Goal: Task Accomplishment & Management: Use online tool/utility

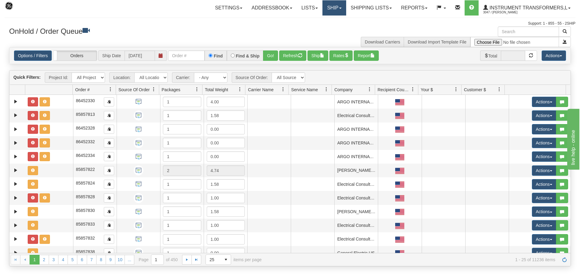
click at [341, 7] on link "Ship" at bounding box center [333, 7] width 23 height 15
click at [323, 21] on link "Ship Screen" at bounding box center [318, 21] width 55 height 8
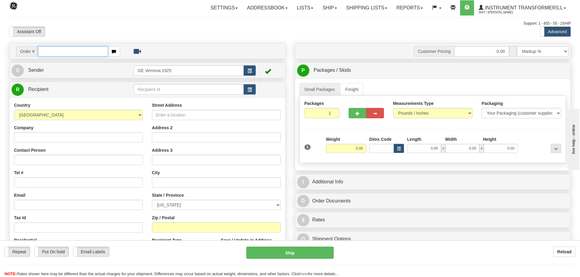
click at [46, 50] on input "text" at bounding box center [73, 51] width 70 height 10
type input "86700086"
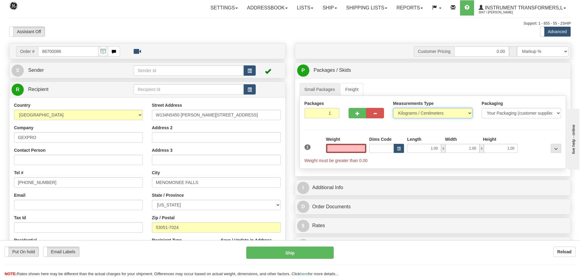
type input "0.00"
click at [472, 113] on select "Pounds / Inches Kilograms / Centimeters" at bounding box center [432, 113] width 79 height 10
select select "0"
click at [393, 108] on select "Pounds / Inches Kilograms / Centimeters" at bounding box center [432, 113] width 79 height 10
click at [362, 148] on input "0.00" at bounding box center [346, 148] width 40 height 9
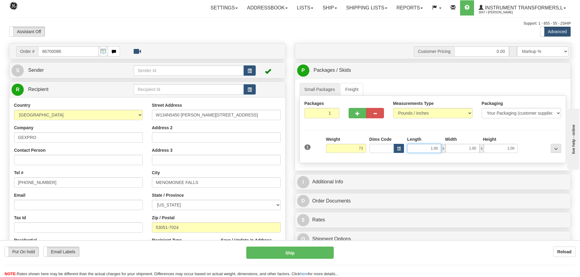
type input "73.00"
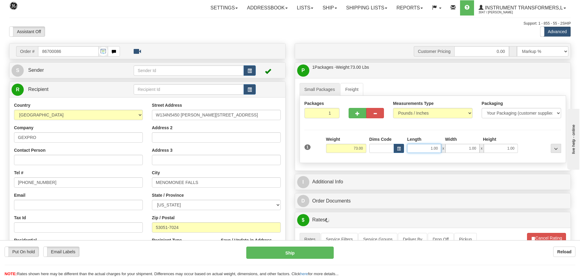
click at [440, 149] on input "1.00" at bounding box center [424, 148] width 34 height 9
type input "1"
type input "35.00"
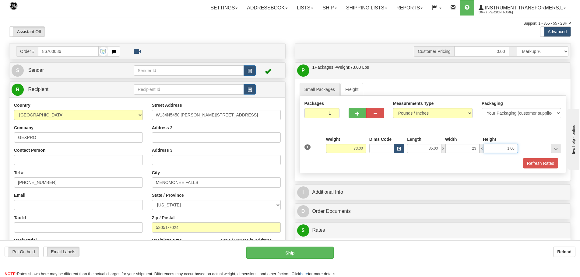
type input "23.00"
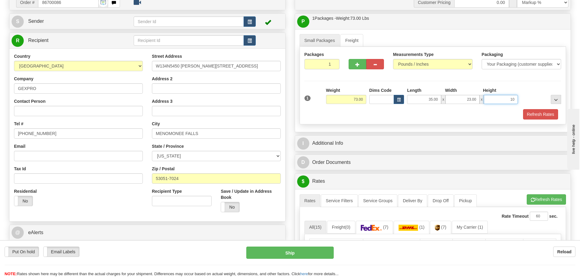
scroll to position [152, 0]
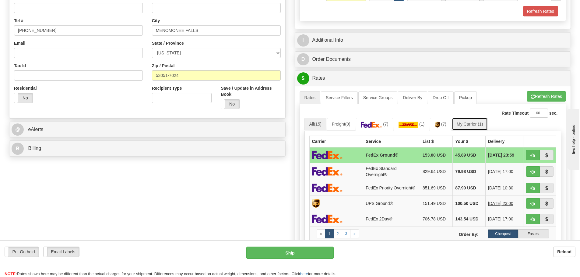
type input "10.00"
click at [463, 123] on link "My Carrier (1)" at bounding box center [470, 124] width 36 height 13
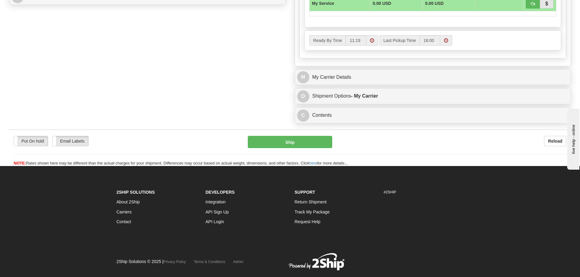
scroll to position [304, 0]
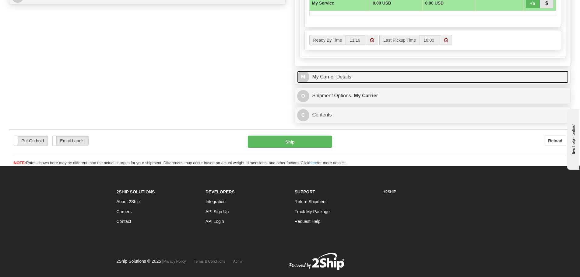
click at [384, 78] on link "M My Carrier Details" at bounding box center [432, 77] width 271 height 12
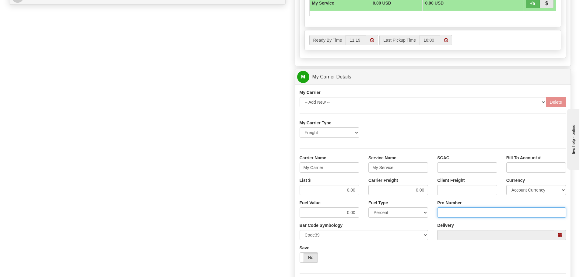
click at [456, 215] on input "Pro Number" at bounding box center [501, 213] width 129 height 10
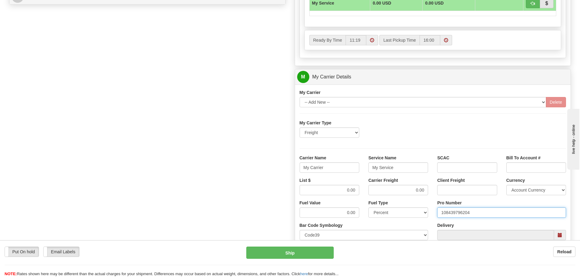
type input "108439796204"
click button "Delete" at bounding box center [0, 0] width 0 height 0
click at [336, 168] on input "My Carrier" at bounding box center [329, 167] width 60 height 10
type input "M"
type input "SAIA"
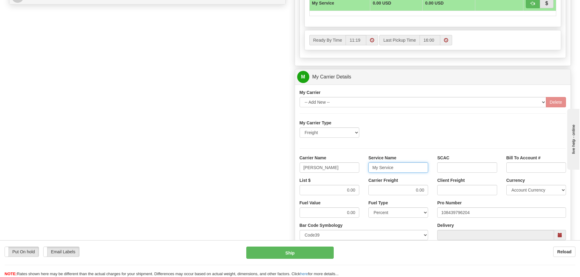
click at [395, 166] on input "My Service" at bounding box center [398, 167] width 60 height 10
type input "M"
type input "LTL"
click at [356, 191] on input "0.00" at bounding box center [329, 190] width 60 height 10
type input "0"
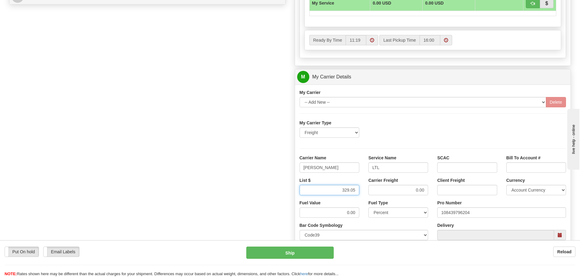
type input "329.05"
click at [424, 190] on input "0.00" at bounding box center [398, 190] width 60 height 10
type input "0"
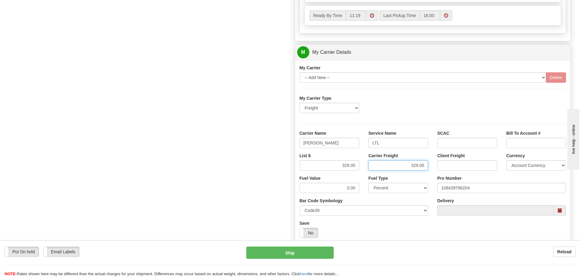
scroll to position [396, 0]
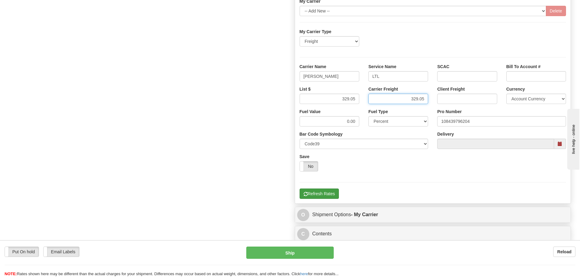
type input "329.05"
click at [317, 191] on button "Refresh Rates" at bounding box center [318, 194] width 39 height 10
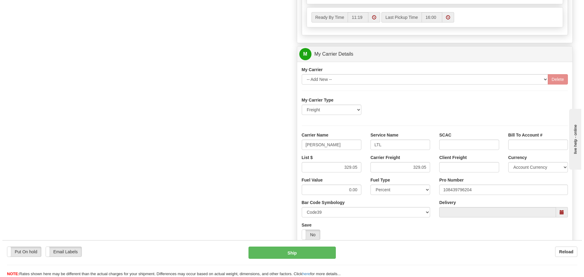
scroll to position [304, 0]
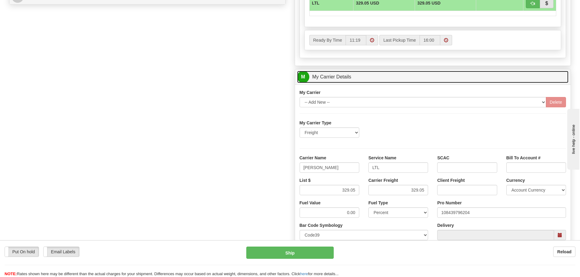
click at [393, 74] on link "M My Carrier Details" at bounding box center [432, 77] width 271 height 12
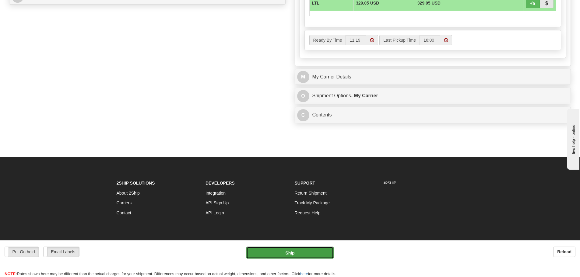
click at [302, 254] on button "Ship" at bounding box center [289, 253] width 87 height 12
type input "00"
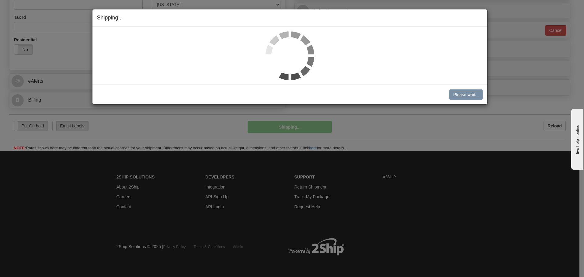
scroll to position [201, 0]
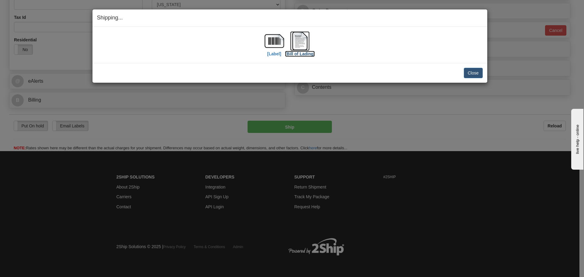
click at [300, 46] on img at bounding box center [299, 40] width 19 height 19
click at [480, 74] on button "Close" at bounding box center [473, 73] width 19 height 10
